Goal: Information Seeking & Learning: Learn about a topic

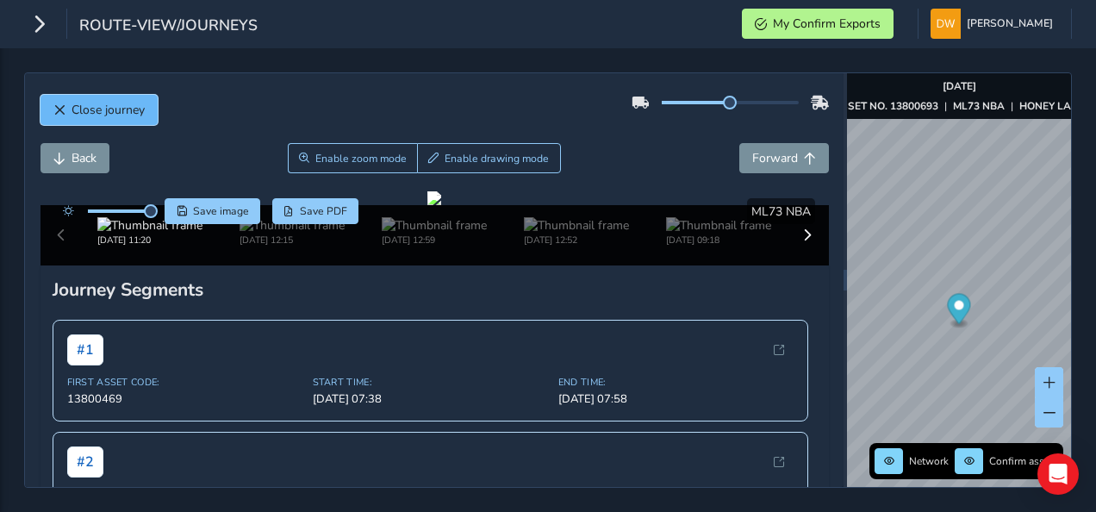
click at [119, 115] on span "Close journey" at bounding box center [108, 110] width 73 height 16
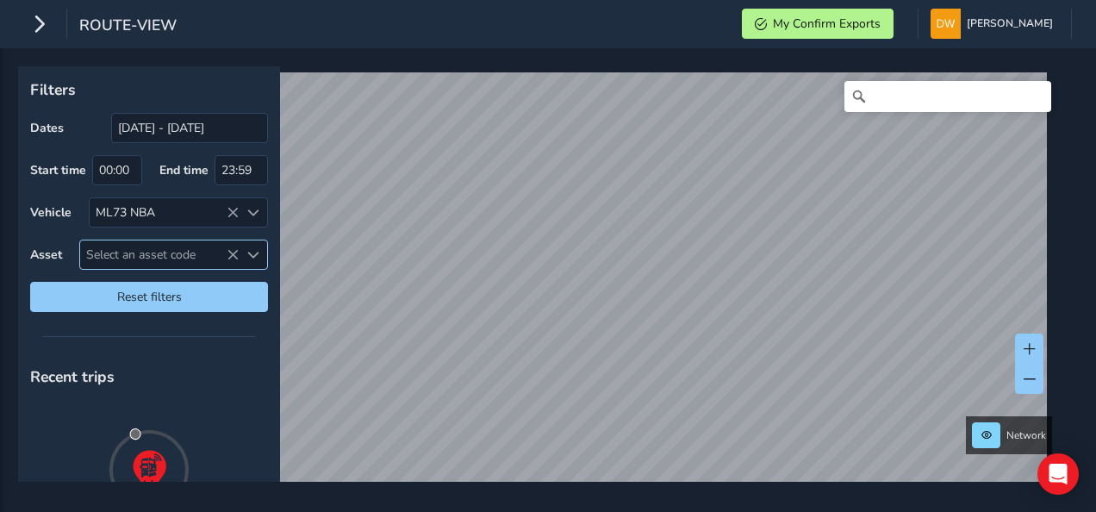
click at [117, 253] on span "Select an asset code" at bounding box center [159, 254] width 159 height 28
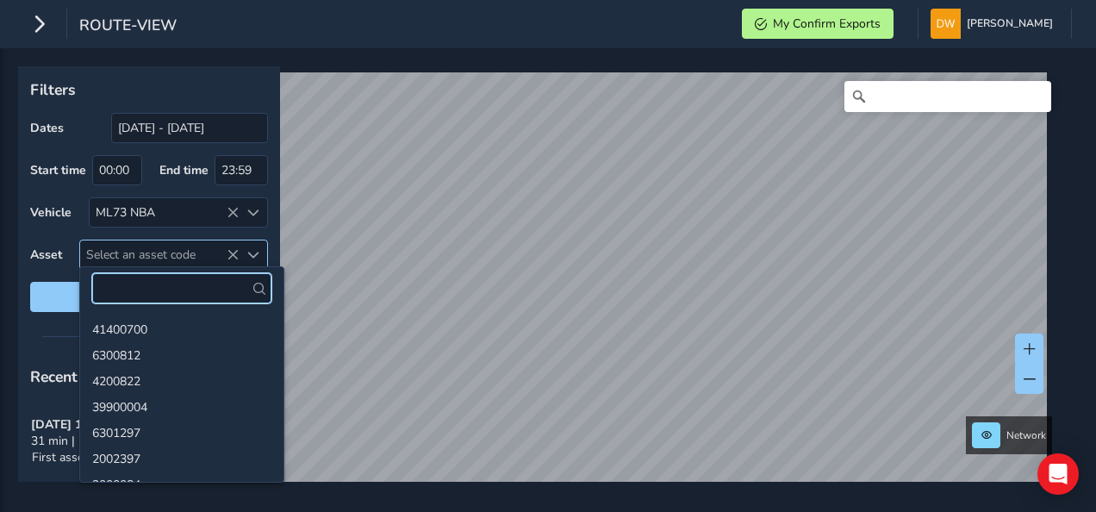
drag, startPoint x: 116, startPoint y: 250, endPoint x: 110, endPoint y: 284, distance: 35.0
click at [110, 284] on input "text" at bounding box center [181, 288] width 179 height 30
paste input "13800693"
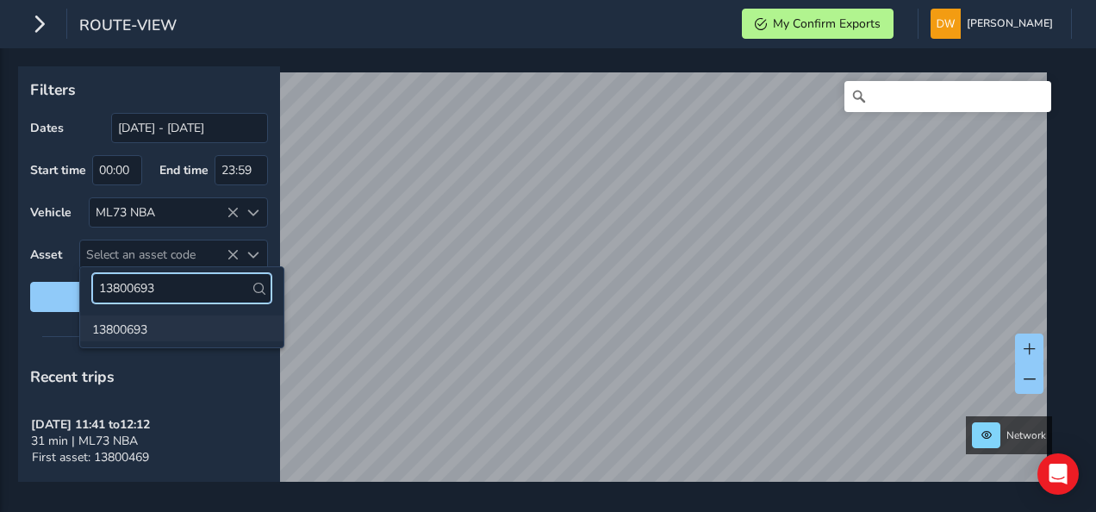
type input "13800693"
drag, startPoint x: 150, startPoint y: 321, endPoint x: 141, endPoint y: 322, distance: 8.8
click at [149, 322] on li "13800693" at bounding box center [181, 328] width 203 height 26
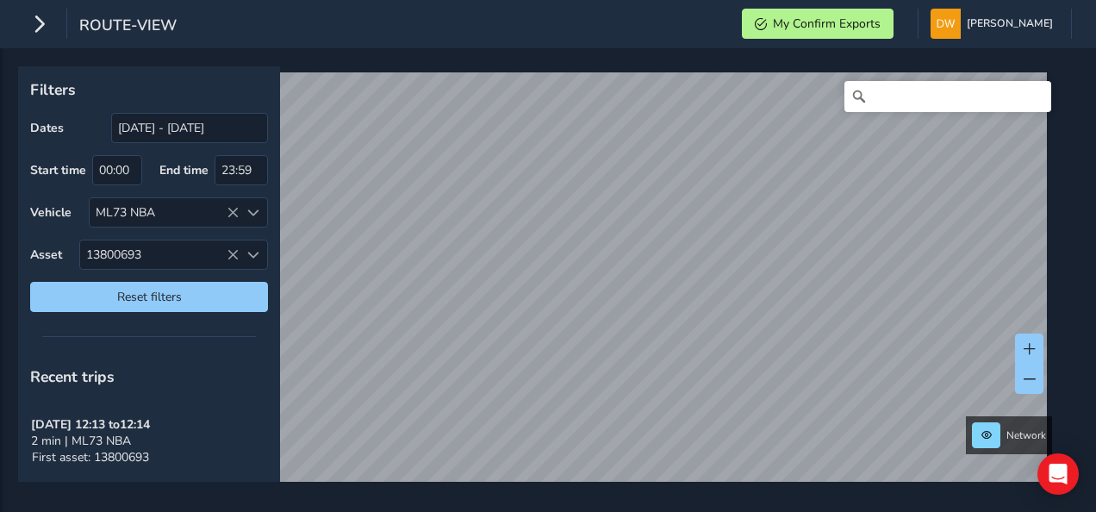
click at [139, 322] on li "13800693" at bounding box center [181, 328] width 203 height 26
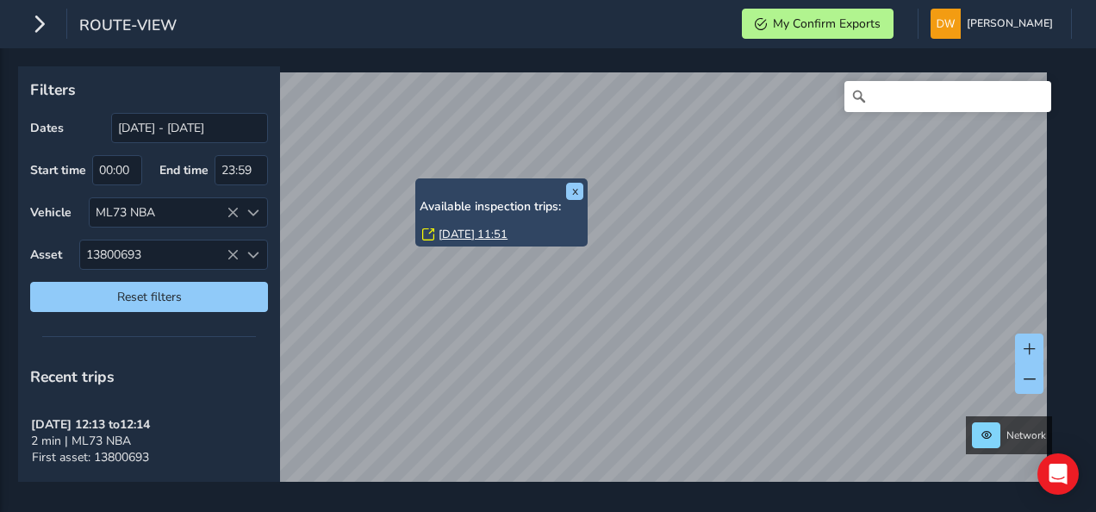
click at [457, 234] on link "[DATE] 11:51" at bounding box center [473, 235] width 69 height 16
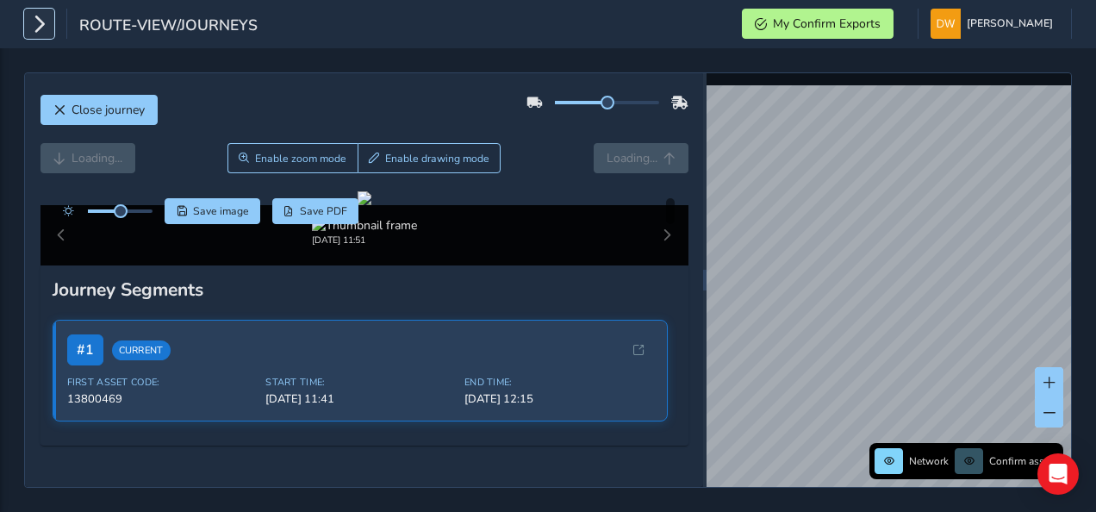
click at [47, 24] on icon "button" at bounding box center [39, 24] width 18 height 30
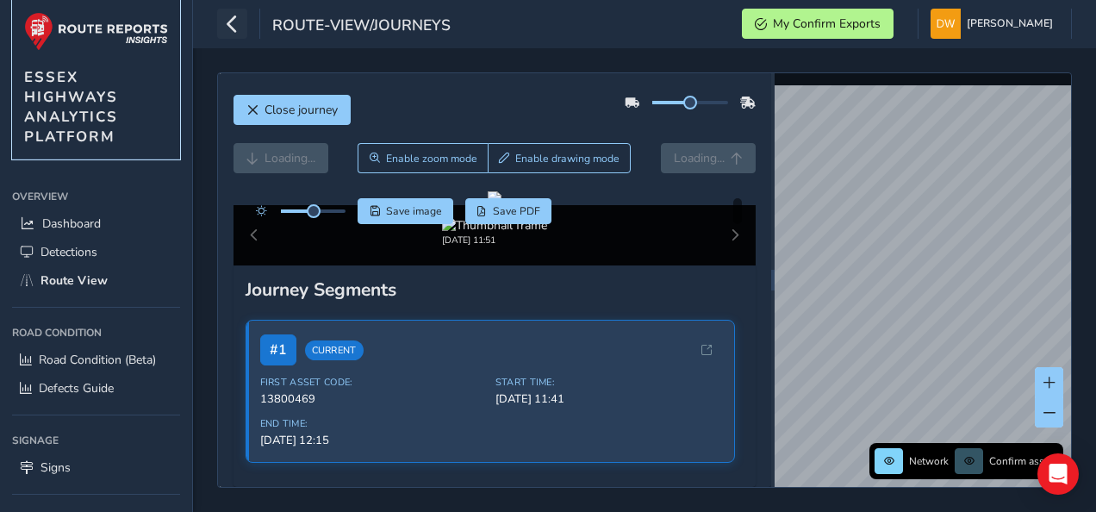
click at [47, 24] on img at bounding box center [96, 31] width 144 height 39
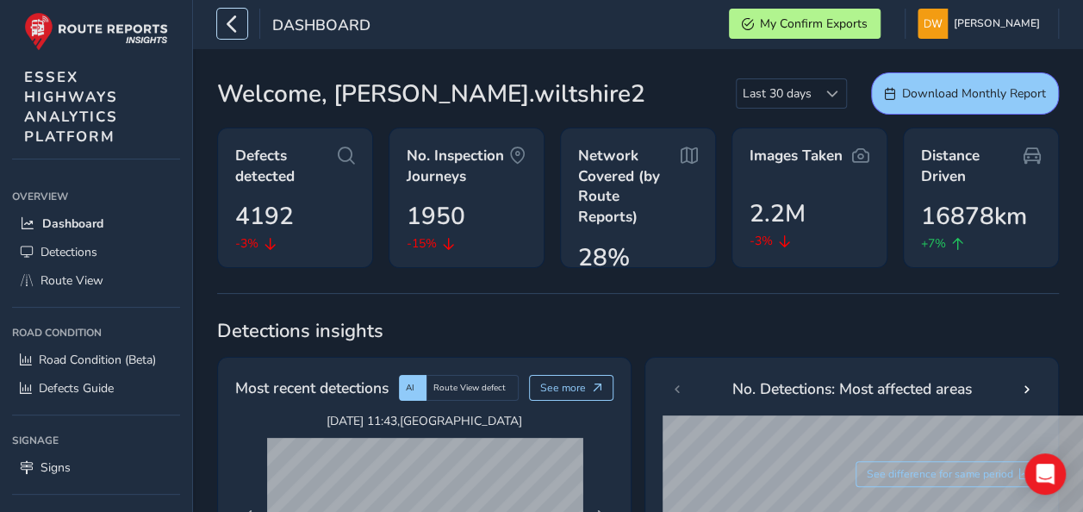
click at [229, 31] on icon "button" at bounding box center [232, 24] width 18 height 30
click at [229, 31] on div "Dashboard" at bounding box center [293, 24] width 153 height 30
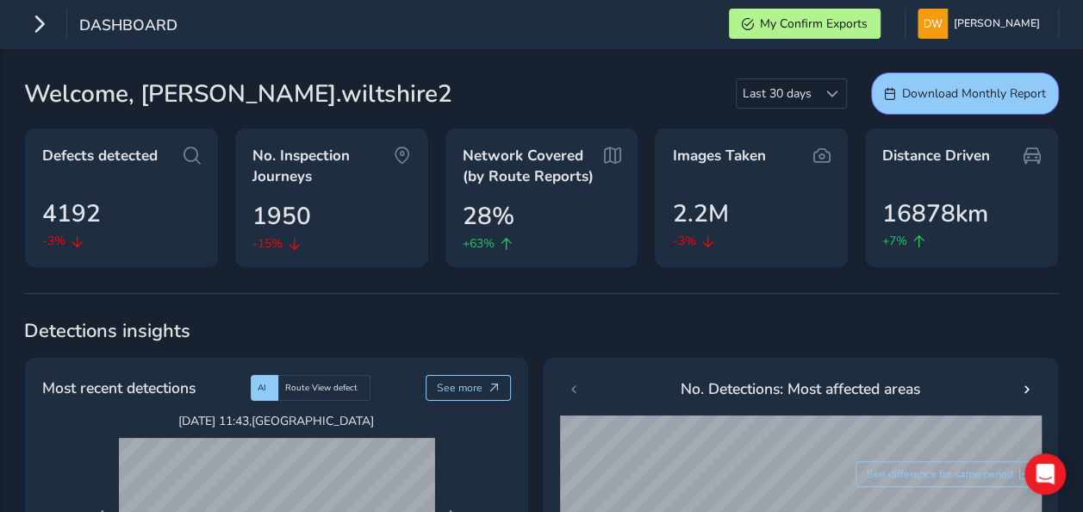
click at [59, 21] on div "Dashboard" at bounding box center [100, 24] width 153 height 30
click at [53, 20] on div "Dashboard" at bounding box center [100, 24] width 153 height 30
click at [43, 36] on icon "button" at bounding box center [39, 24] width 18 height 30
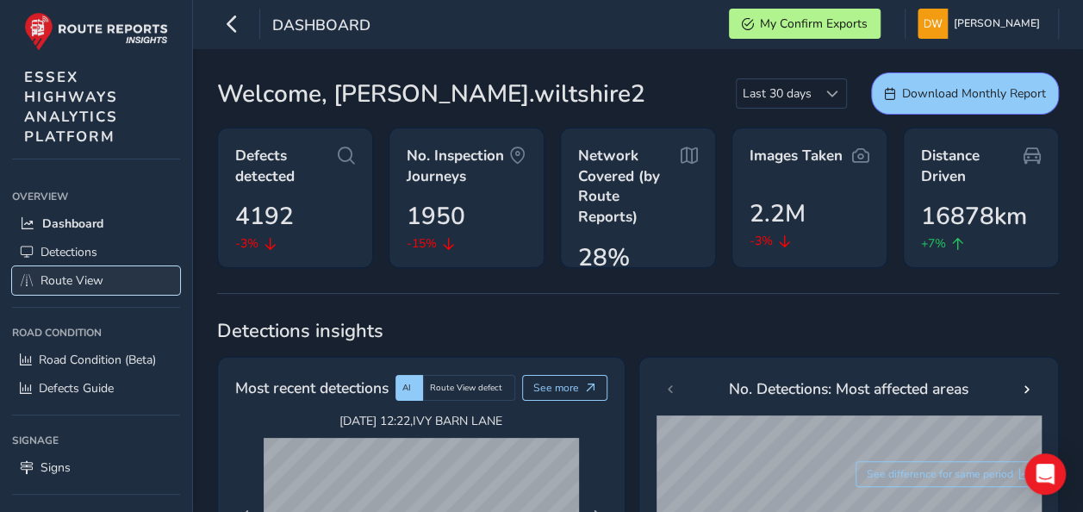
click at [98, 290] on link "Route View" at bounding box center [96, 280] width 168 height 28
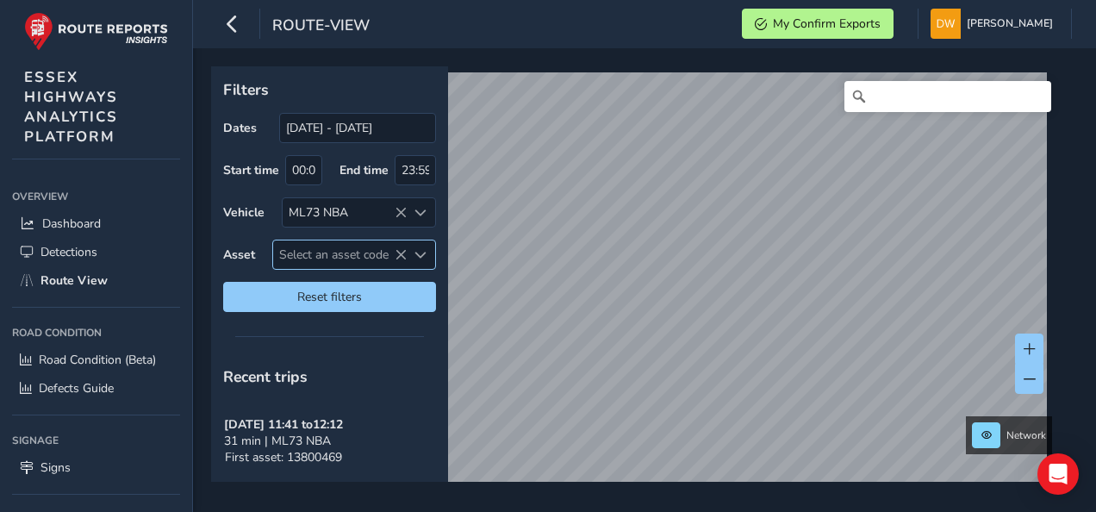
click at [285, 254] on span "Select an asset code" at bounding box center [340, 254] width 134 height 28
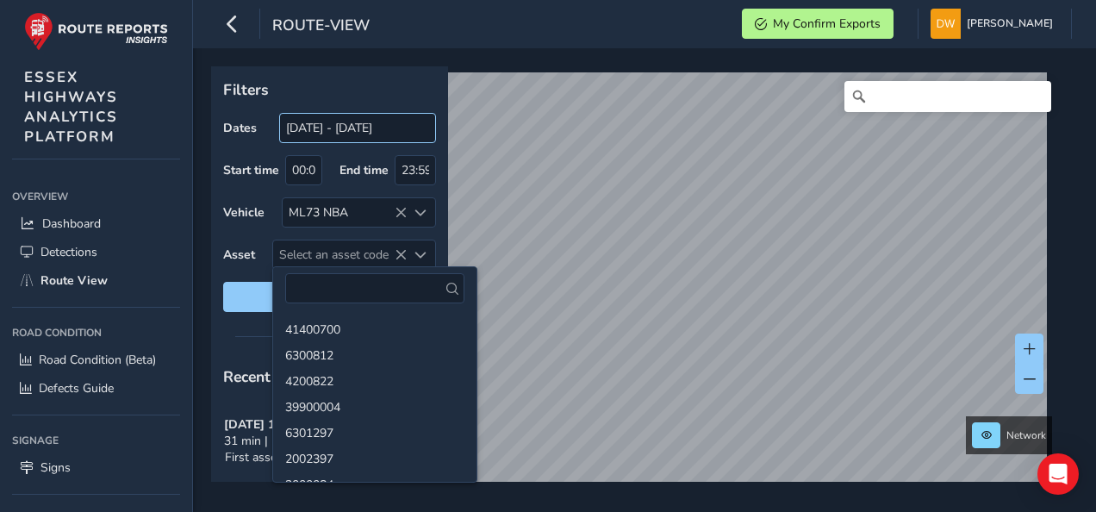
type input "13800693"
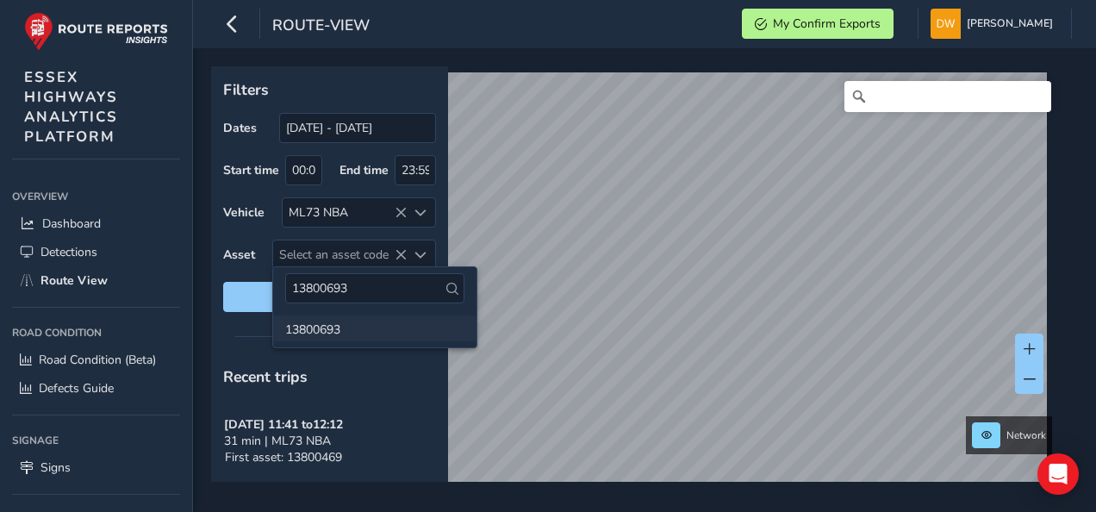
click at [309, 325] on li "13800693" at bounding box center [374, 328] width 203 height 26
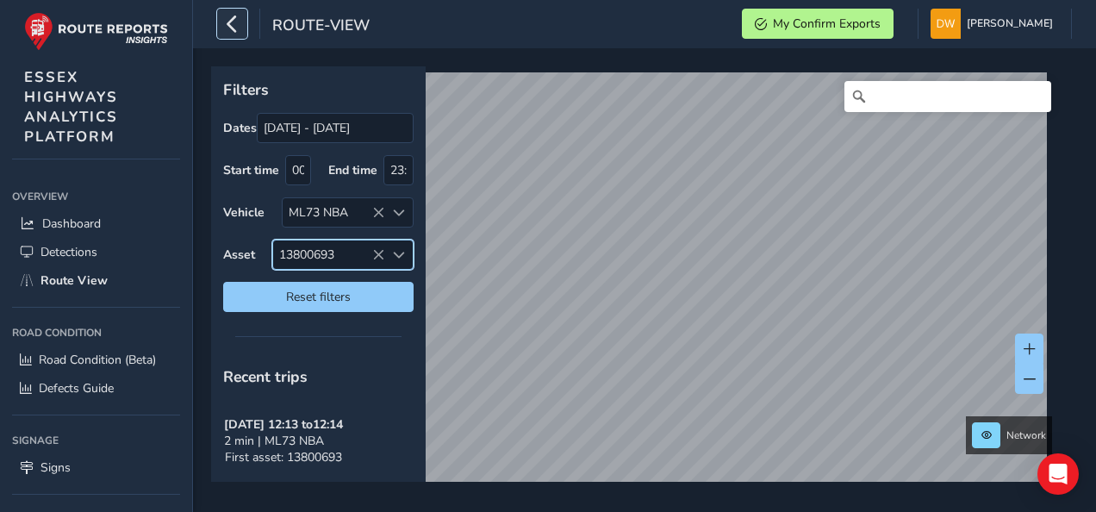
click at [234, 28] on icon "button" at bounding box center [232, 24] width 18 height 30
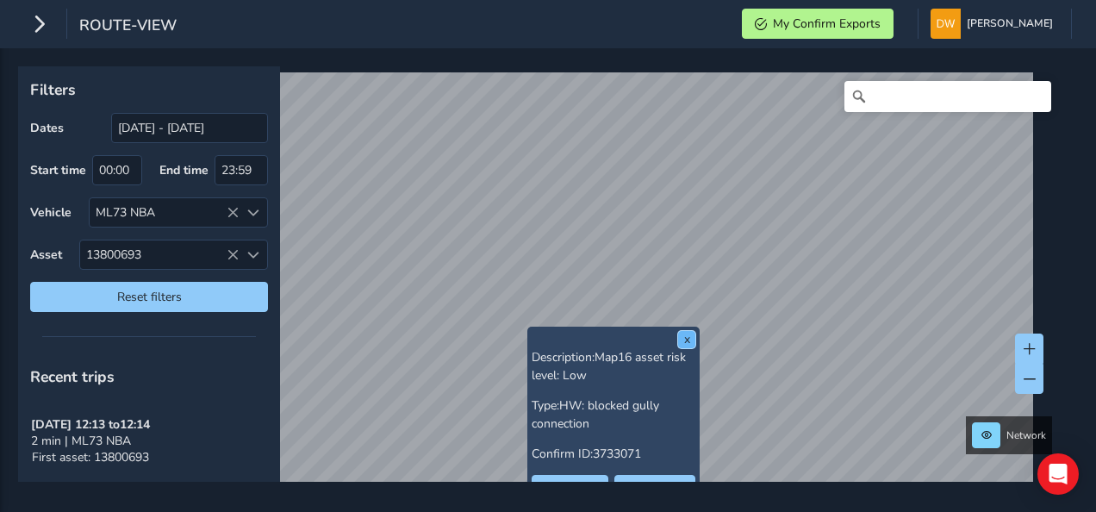
click at [686, 337] on button "x" at bounding box center [686, 339] width 17 height 17
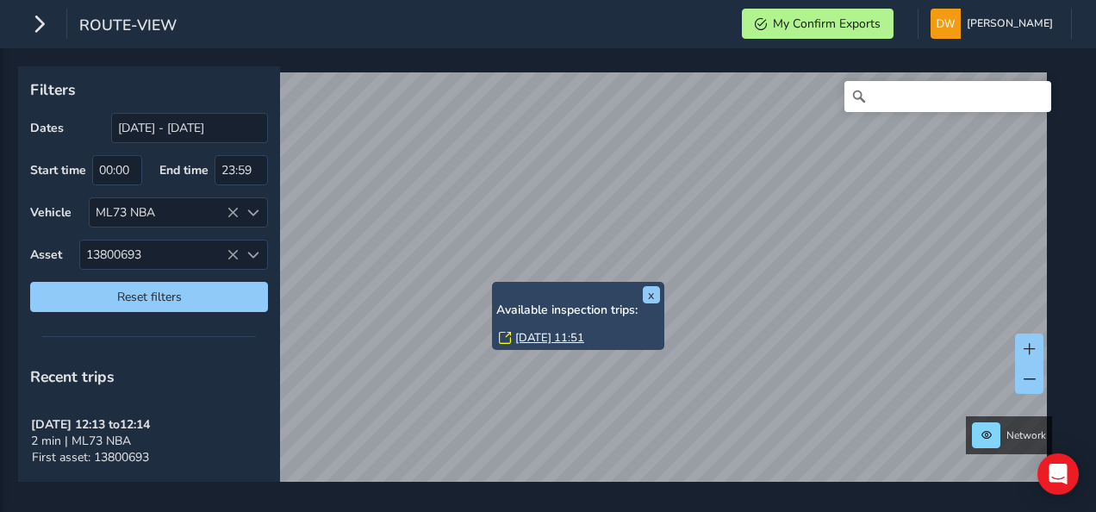
click at [496, 285] on div "x Available inspection trips: [DATE] 11:51" at bounding box center [578, 316] width 172 height 68
click at [533, 330] on link "[DATE] 11:51" at bounding box center [549, 338] width 69 height 16
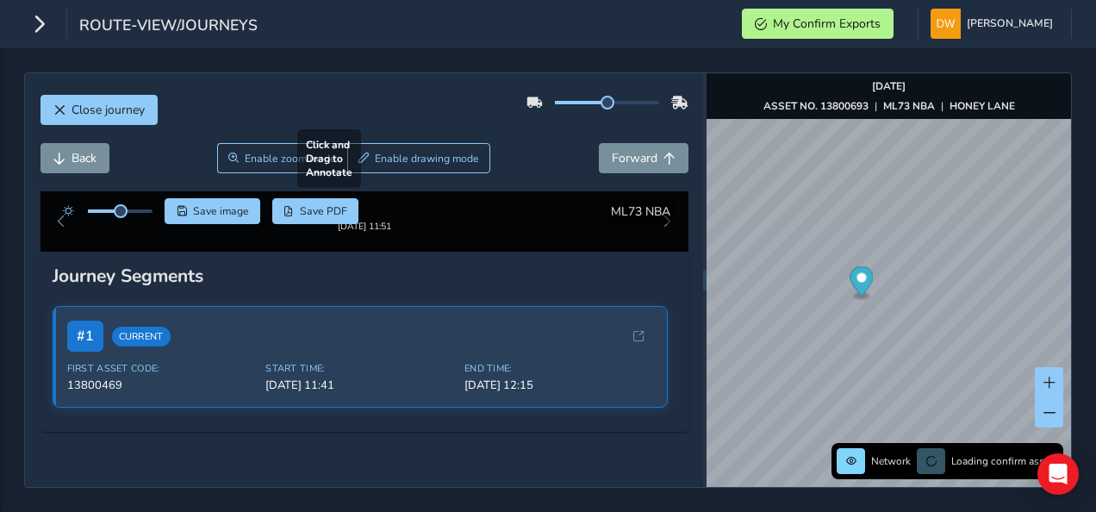
scroll to position [172, 0]
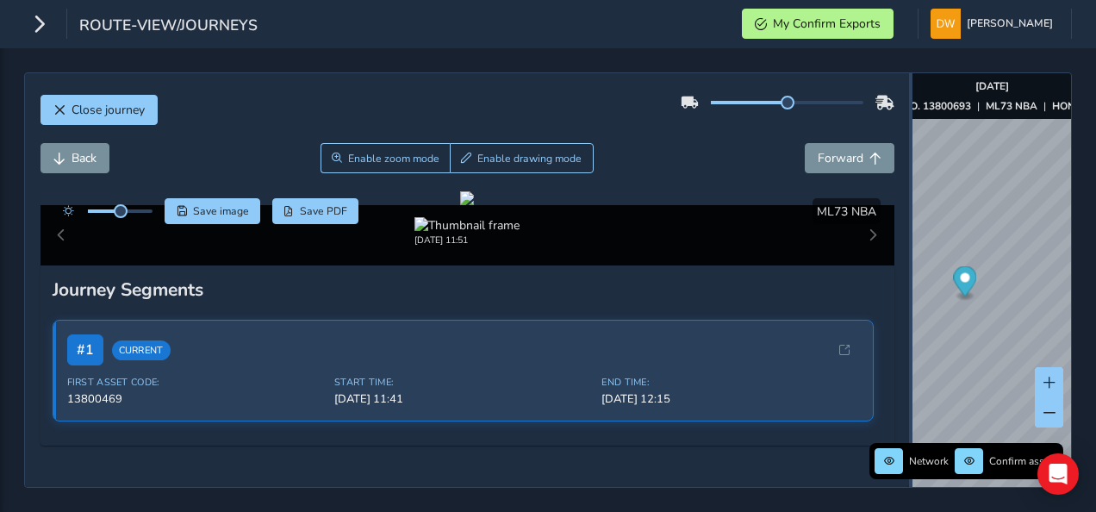
click at [941, 327] on div "Close journey Back Enable zoom mode Enable drawing mode Forward Click and Drag …" at bounding box center [548, 279] width 1048 height 415
drag, startPoint x: 705, startPoint y: 291, endPoint x: 898, endPoint y: 353, distance: 202.8
click at [43, 29] on icon "button" at bounding box center [39, 24] width 18 height 30
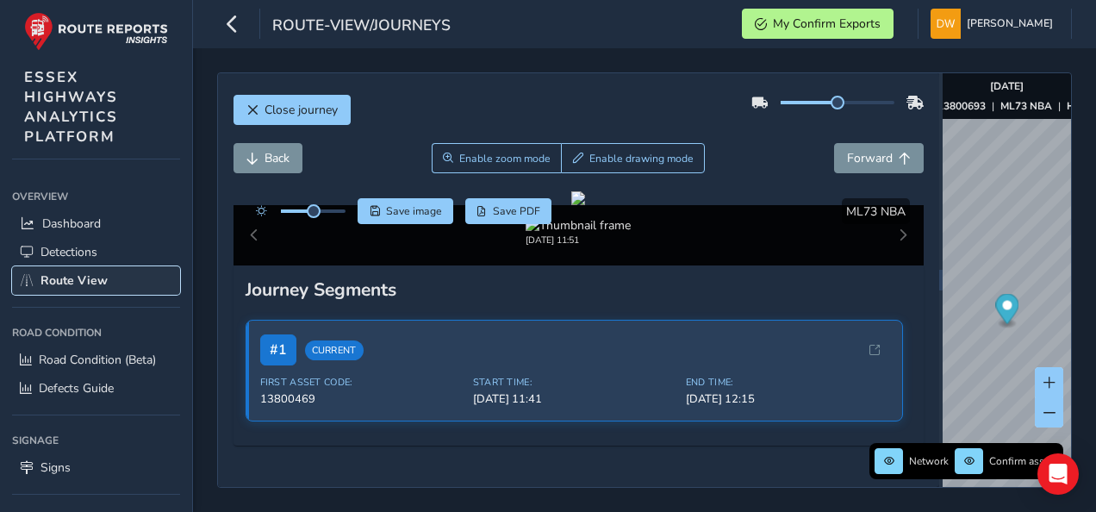
click at [59, 267] on link "Route View" at bounding box center [96, 280] width 168 height 28
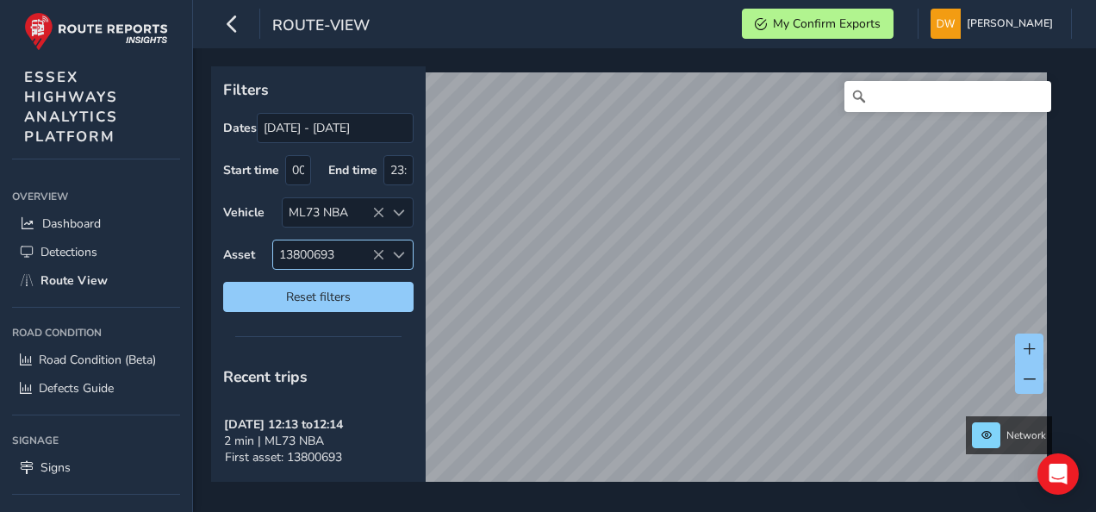
click at [376, 250] on icon at bounding box center [378, 255] width 12 height 12
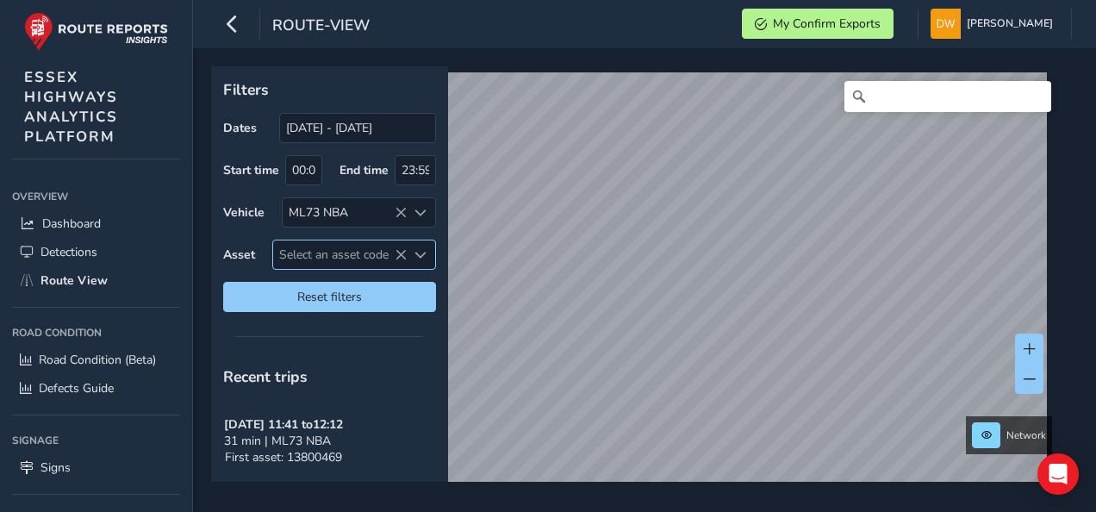
click at [309, 249] on span "Select an asset code" at bounding box center [340, 254] width 134 height 28
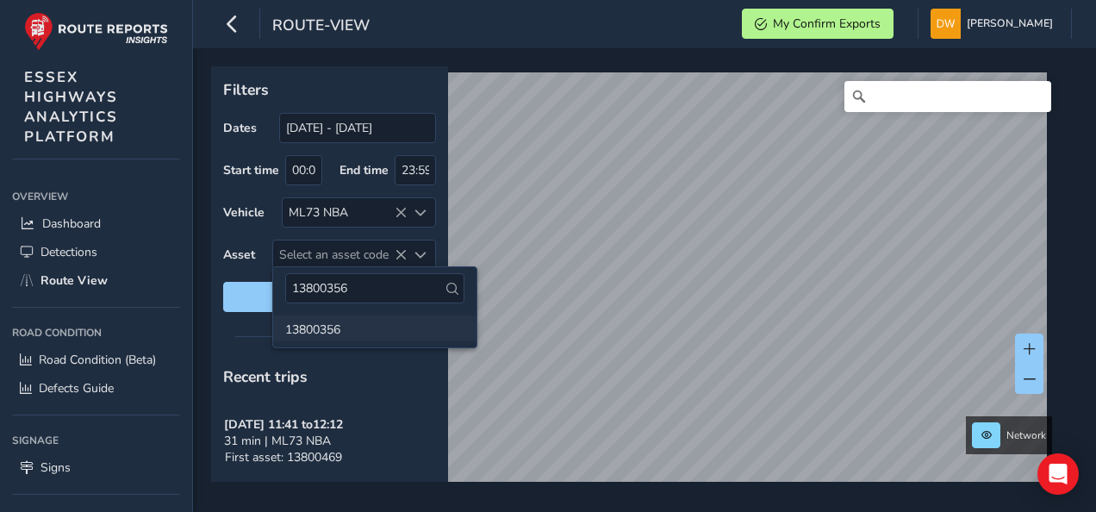
type input "13800356"
drag, startPoint x: 326, startPoint y: 326, endPoint x: 355, endPoint y: 334, distance: 30.5
click at [327, 326] on li "13800356" at bounding box center [374, 328] width 203 height 26
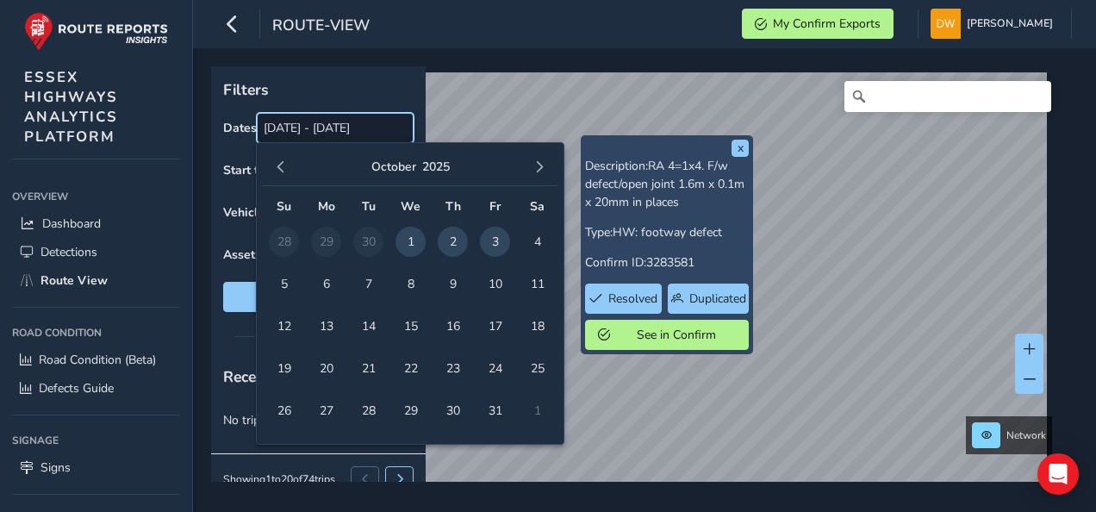
click at [293, 129] on input "[DATE] - [DATE]" at bounding box center [335, 128] width 157 height 30
click at [482, 237] on span "3" at bounding box center [495, 242] width 30 height 30
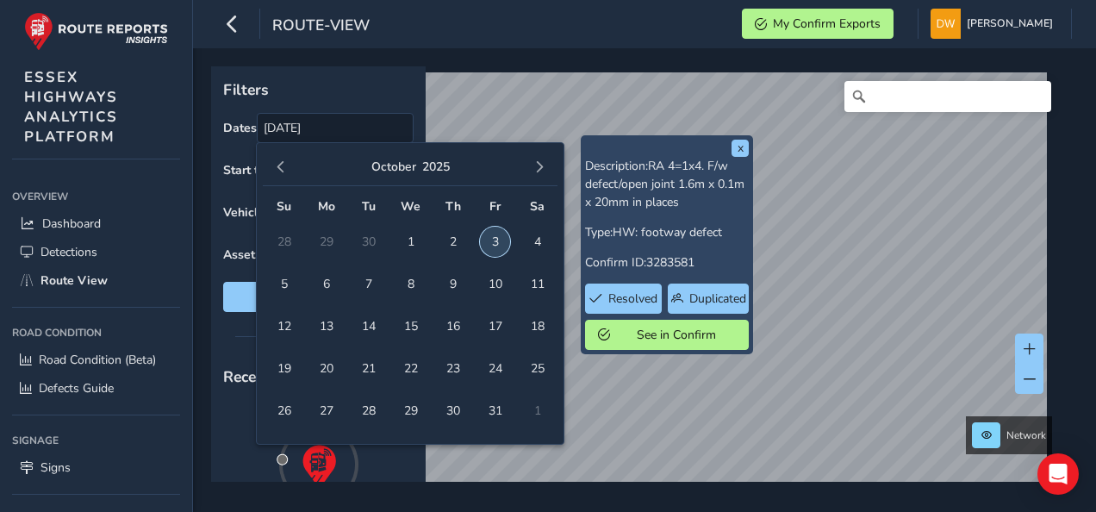
click at [483, 238] on span "3" at bounding box center [495, 242] width 30 height 30
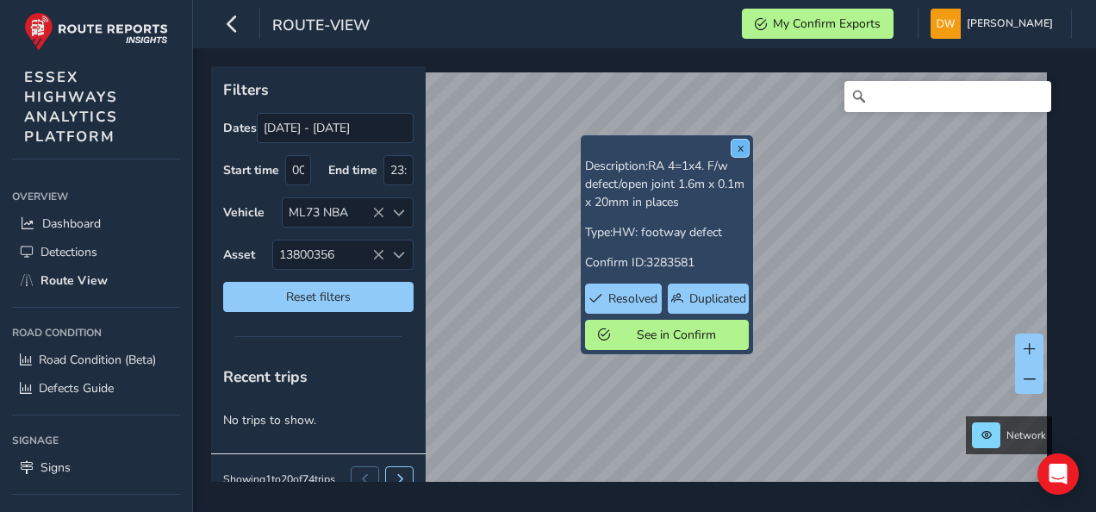
click at [740, 152] on button "x" at bounding box center [740, 148] width 17 height 17
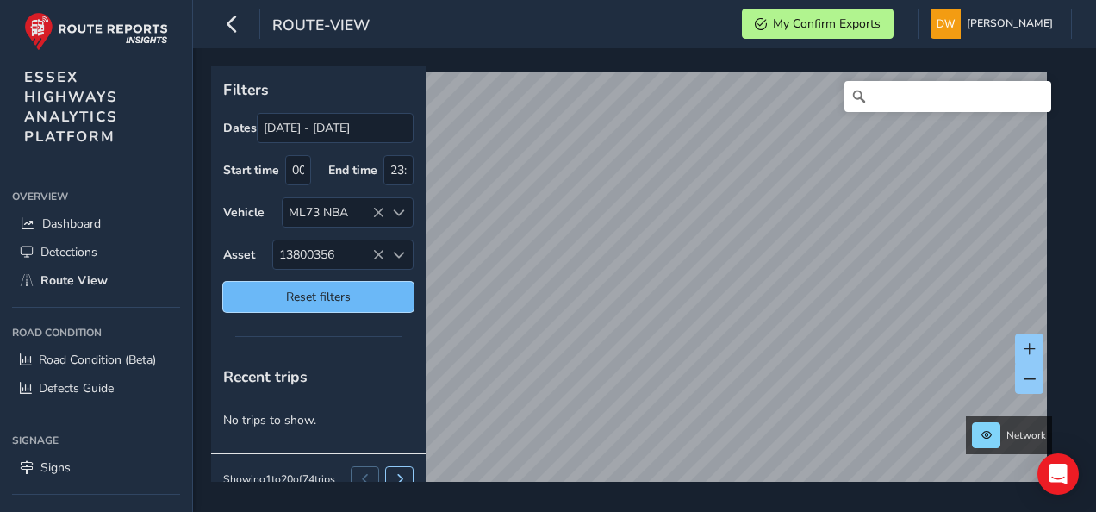
click at [377, 289] on span "Reset filters" at bounding box center [318, 297] width 165 height 16
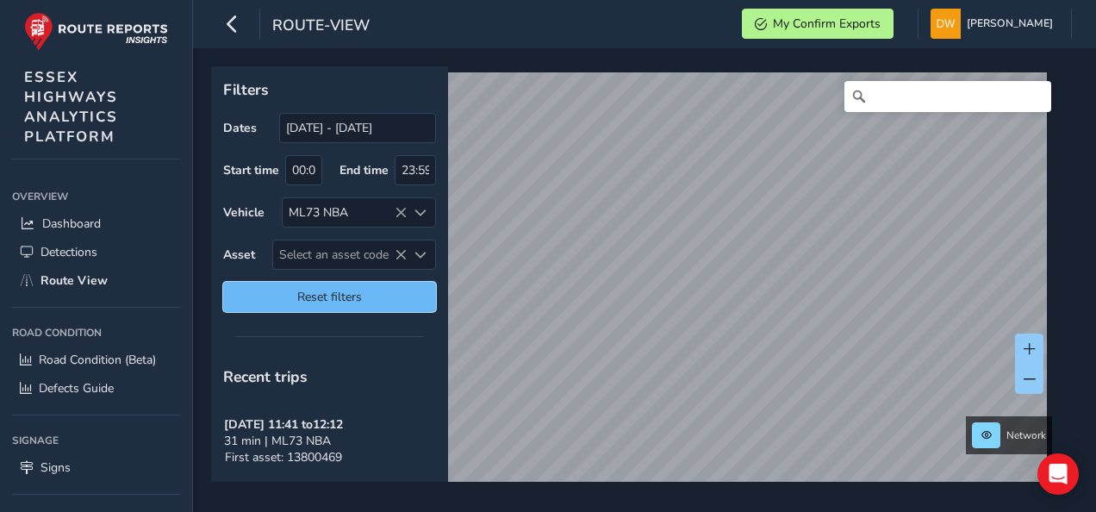
click at [368, 284] on button "Reset filters" at bounding box center [329, 297] width 213 height 30
click at [366, 289] on span "Reset filters" at bounding box center [329, 297] width 187 height 16
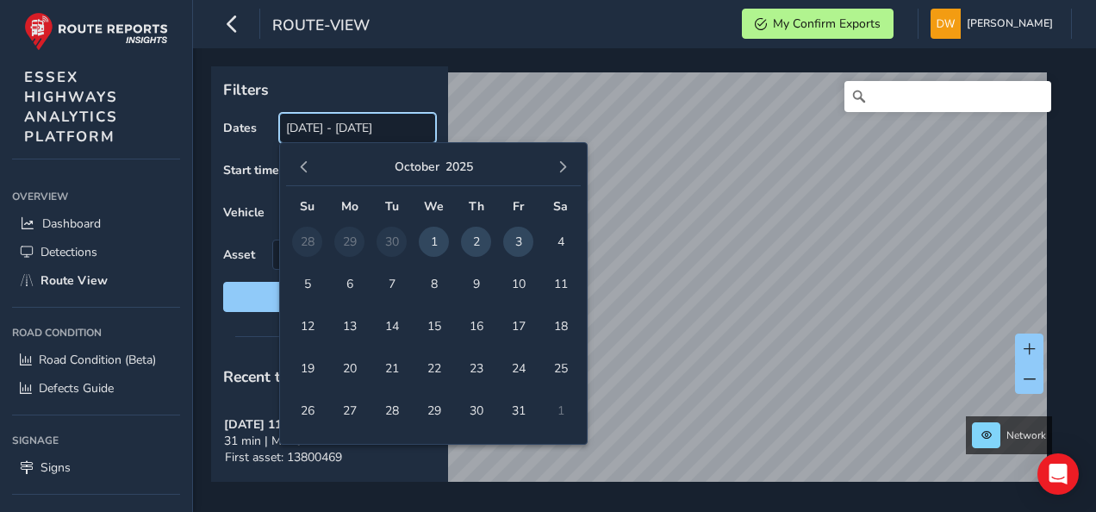
click at [334, 131] on input "[DATE] - [DATE]" at bounding box center [357, 128] width 157 height 30
click at [515, 240] on span "3" at bounding box center [518, 242] width 30 height 30
click at [371, 135] on input "[DATE]" at bounding box center [357, 128] width 157 height 30
click at [510, 240] on span "3" at bounding box center [518, 242] width 30 height 30
type input "[DATE] - [DATE]"
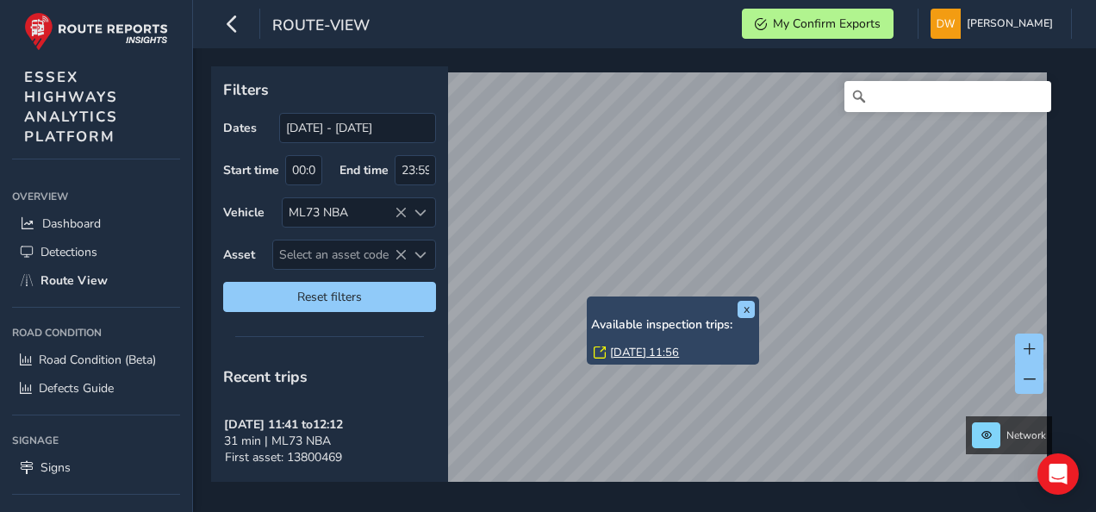
click at [640, 352] on link "[DATE] 11:56" at bounding box center [644, 353] width 69 height 16
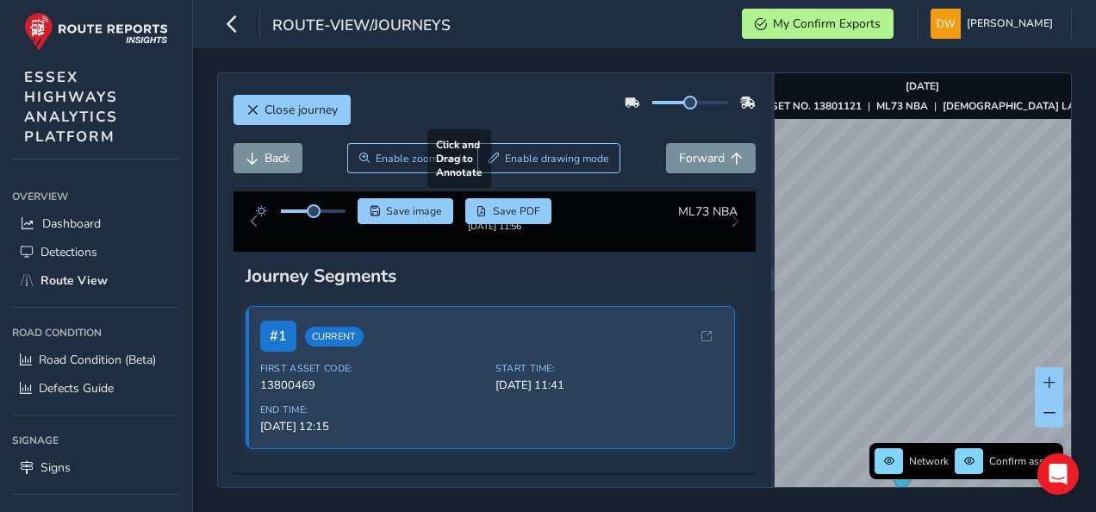
scroll to position [86, 0]
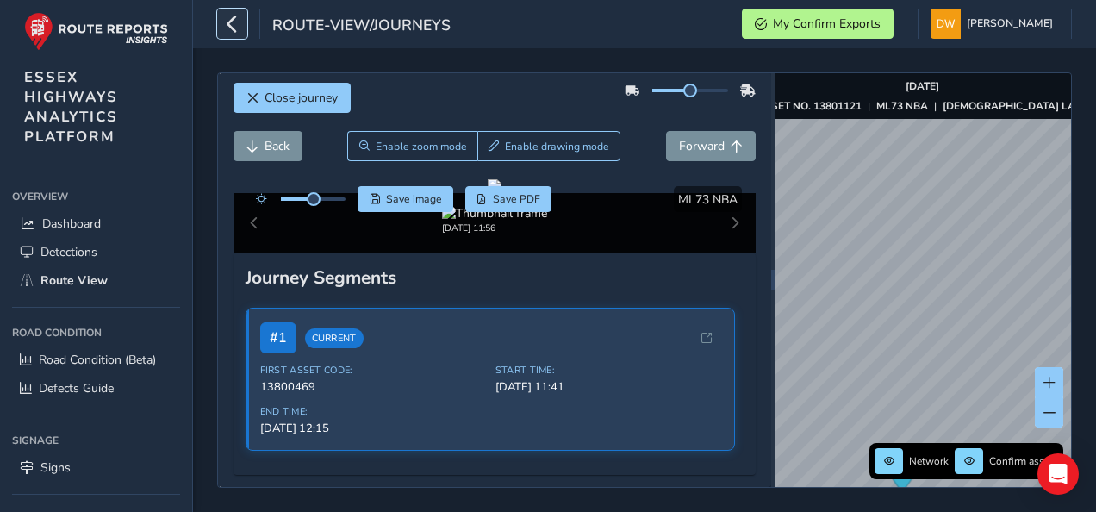
click at [230, 28] on icon "button" at bounding box center [232, 24] width 18 height 30
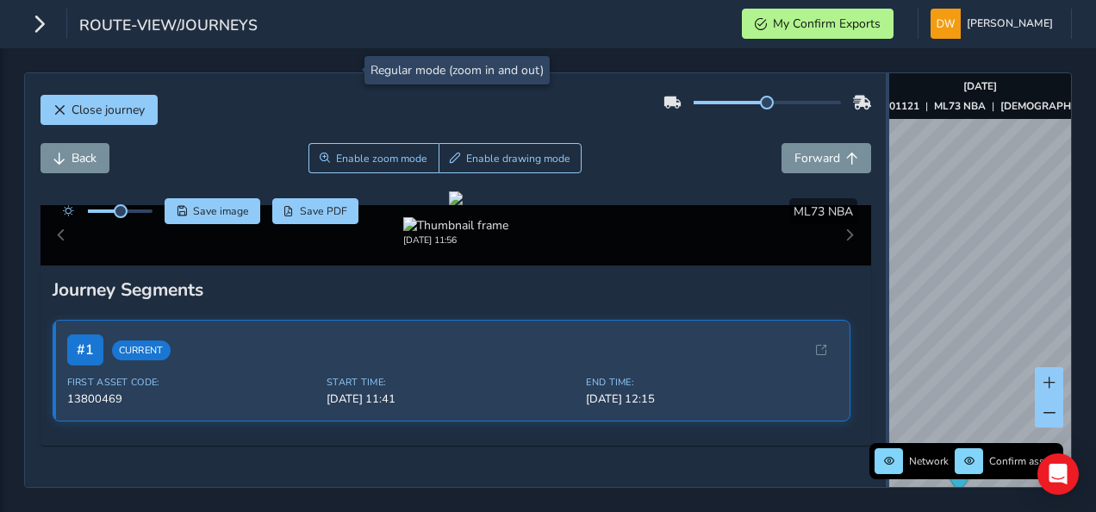
drag, startPoint x: 703, startPoint y: 306, endPoint x: 886, endPoint y: 337, distance: 185.3
click at [886, 337] on div at bounding box center [887, 280] width 3 height 414
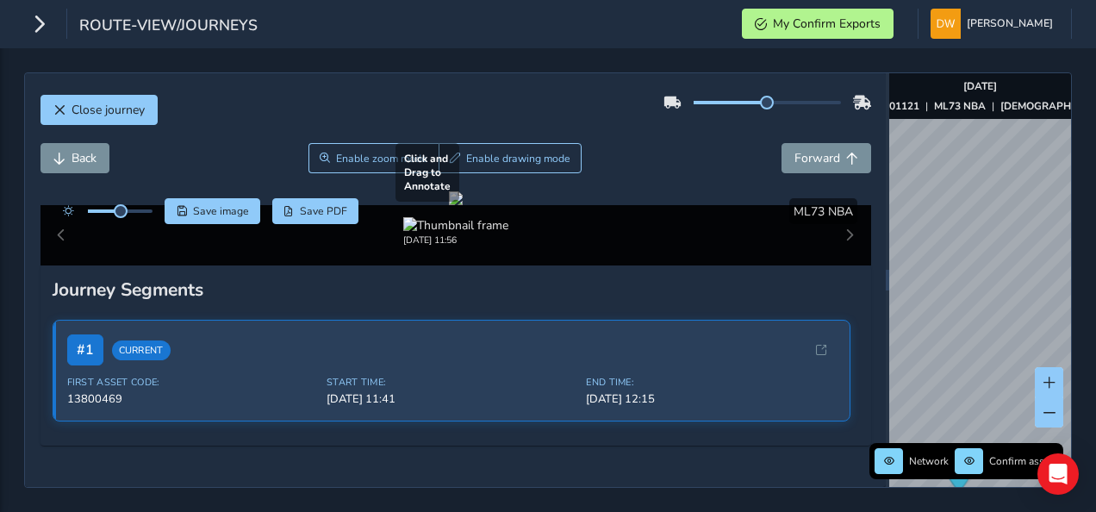
scroll to position [86, 0]
drag, startPoint x: 122, startPoint y: 126, endPoint x: 135, endPoint y: 131, distance: 14.7
click at [135, 198] on div at bounding box center [103, 211] width 99 height 26
click at [449, 191] on div at bounding box center [456, 198] width 14 height 14
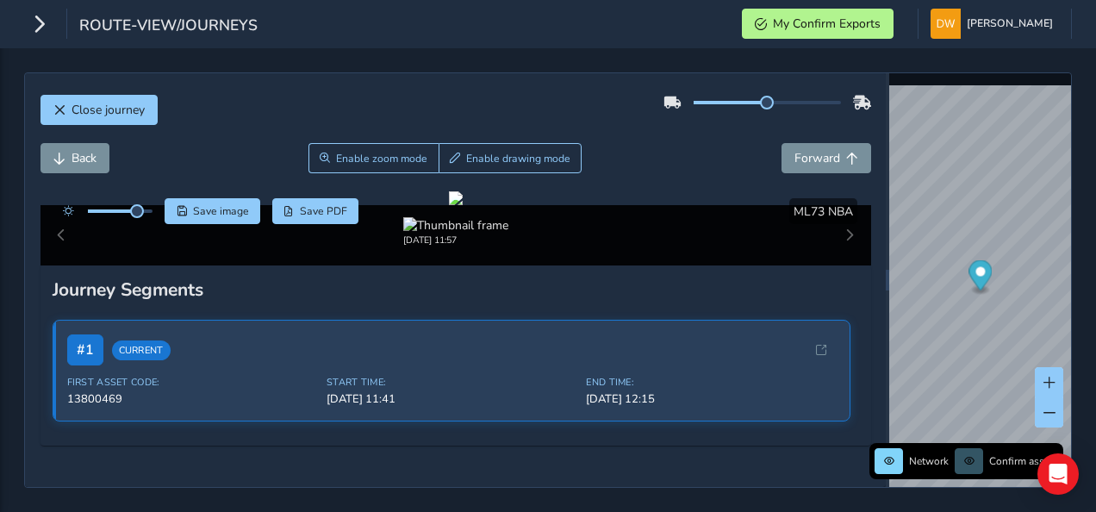
drag, startPoint x: 255, startPoint y: 165, endPoint x: 286, endPoint y: 65, distance: 104.7
click at [1083, 261] on img "Preview frame" at bounding box center [1104, 258] width 43 height 14
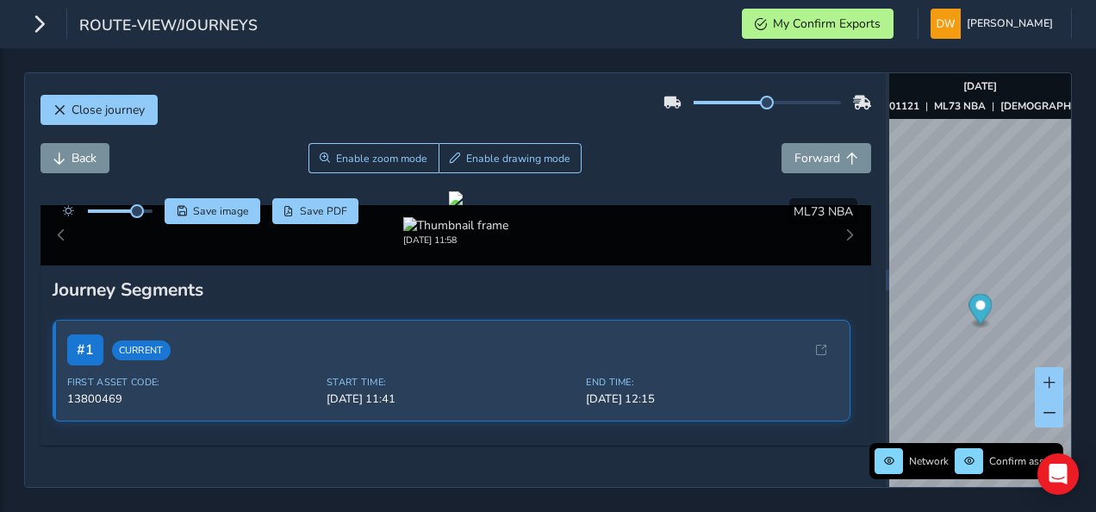
drag, startPoint x: 136, startPoint y: 2, endPoint x: 146, endPoint y: -21, distance: 24.3
